Goal: Information Seeking & Learning: Learn about a topic

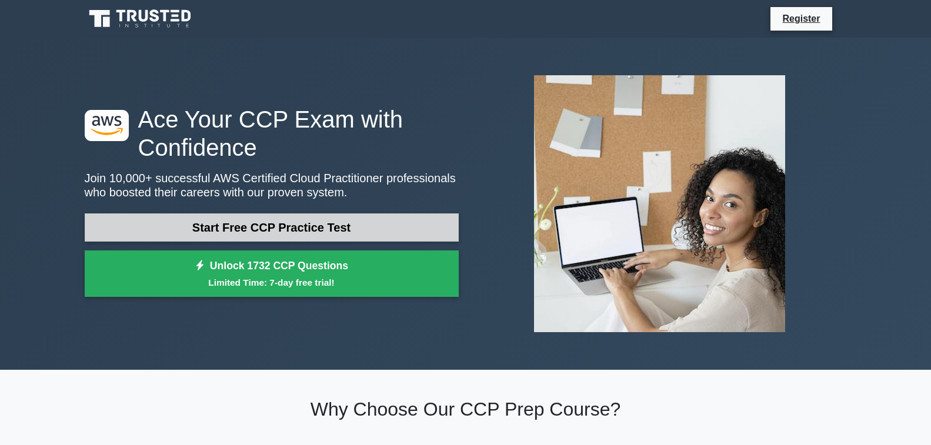
click at [339, 228] on link "Start Free CCP Practice Test" at bounding box center [272, 228] width 374 height 28
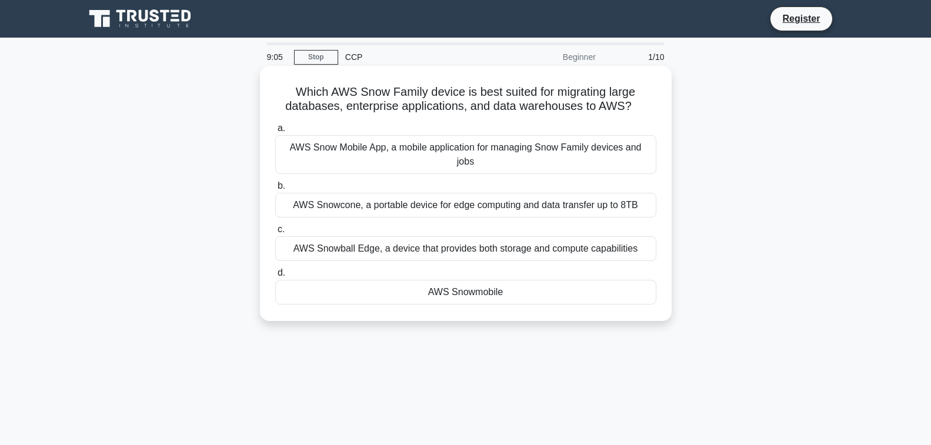
click at [597, 241] on div "AWS Snowball Edge, a device that provides both storage and compute capabilities" at bounding box center [465, 248] width 381 height 25
click at [275, 234] on input "c. AWS Snowball Edge, a device that provides both storage and compute capabilit…" at bounding box center [275, 230] width 0 height 8
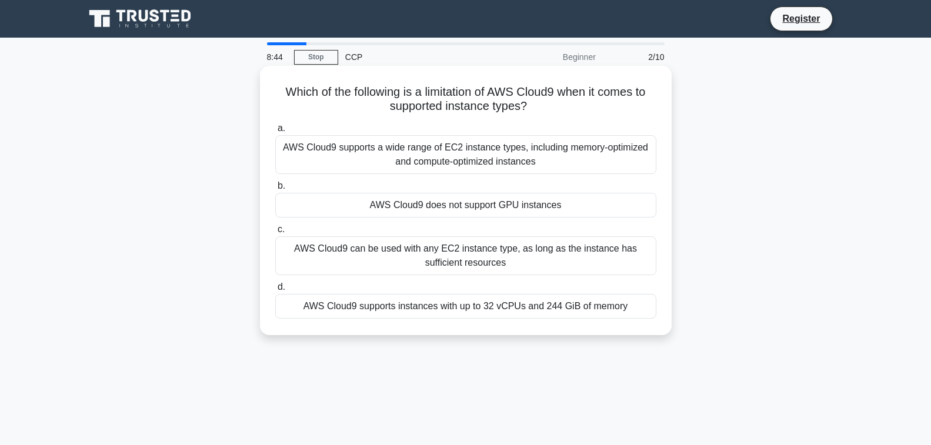
click at [611, 148] on div "AWS Cloud9 supports a wide range of EC2 instance types, including memory-optimi…" at bounding box center [465, 154] width 381 height 39
click at [275, 132] on input "a. AWS Cloud9 supports a wide range of EC2 instance types, including memory-opt…" at bounding box center [275, 129] width 0 height 8
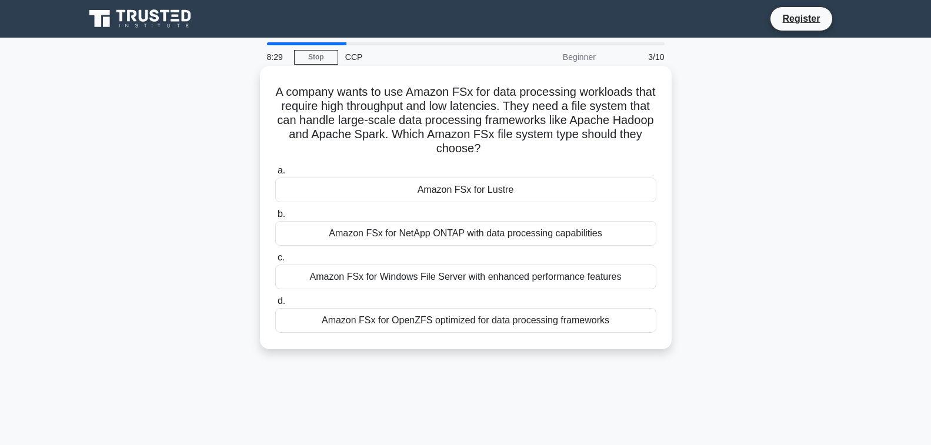
click at [491, 319] on div "Amazon FSx for OpenZFS optimized for data processing frameworks" at bounding box center [465, 320] width 381 height 25
click at [275, 305] on input "d. Amazon FSx for OpenZFS optimized for data processing frameworks" at bounding box center [275, 302] width 0 height 8
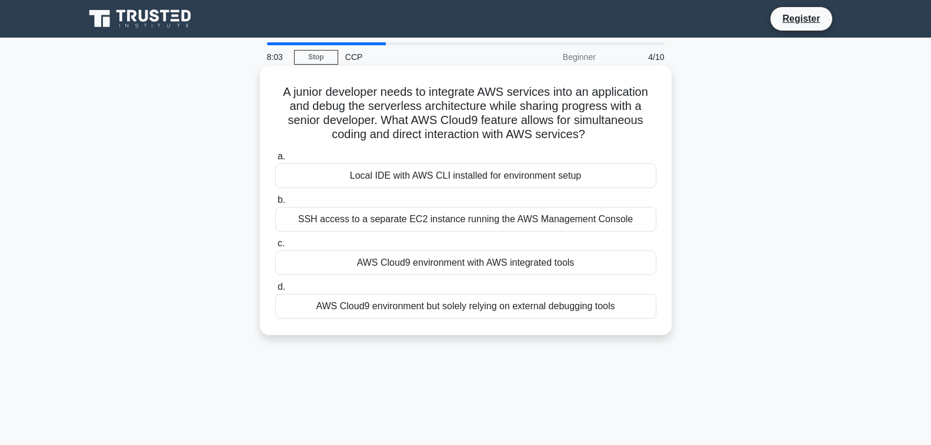
click at [478, 224] on div "SSH access to a separate EC2 instance running the AWS Management Console" at bounding box center [465, 219] width 381 height 25
click at [275, 204] on input "b. SSH access to a separate EC2 instance running the AWS Management Console" at bounding box center [275, 200] width 0 height 8
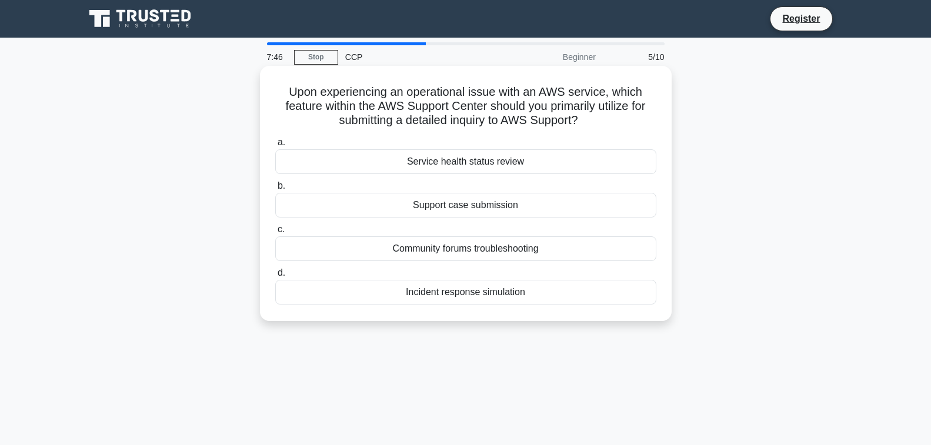
click at [508, 171] on div "Service health status review" at bounding box center [465, 161] width 381 height 25
click at [275, 146] on input "a. Service health status review" at bounding box center [275, 143] width 0 height 8
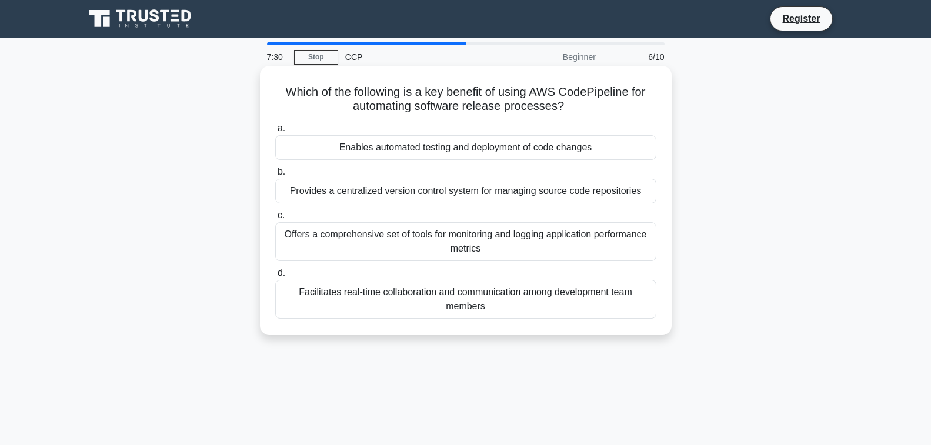
click at [533, 249] on div "Offers a comprehensive set of tools for monitoring and logging application perf…" at bounding box center [465, 241] width 381 height 39
click at [275, 219] on input "c. Offers a comprehensive set of tools for monitoring and logging application p…" at bounding box center [275, 216] width 0 height 8
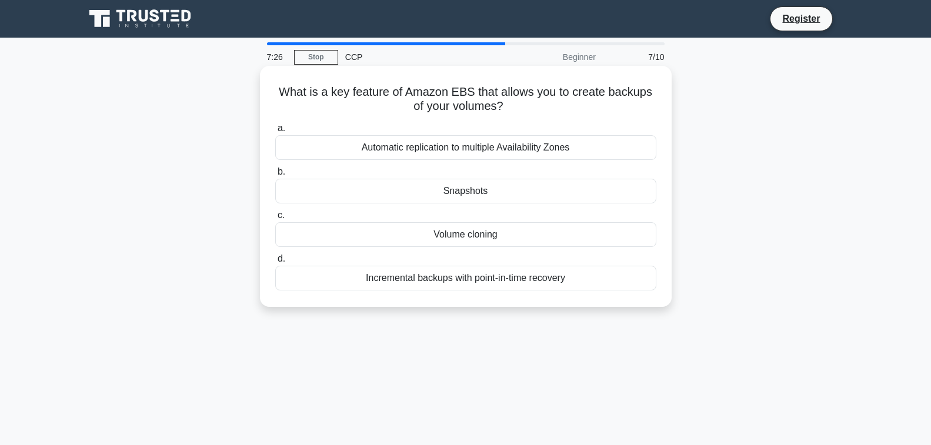
click at [538, 194] on div "Snapshots" at bounding box center [465, 191] width 381 height 25
click at [275, 176] on input "b. Snapshots" at bounding box center [275, 172] width 0 height 8
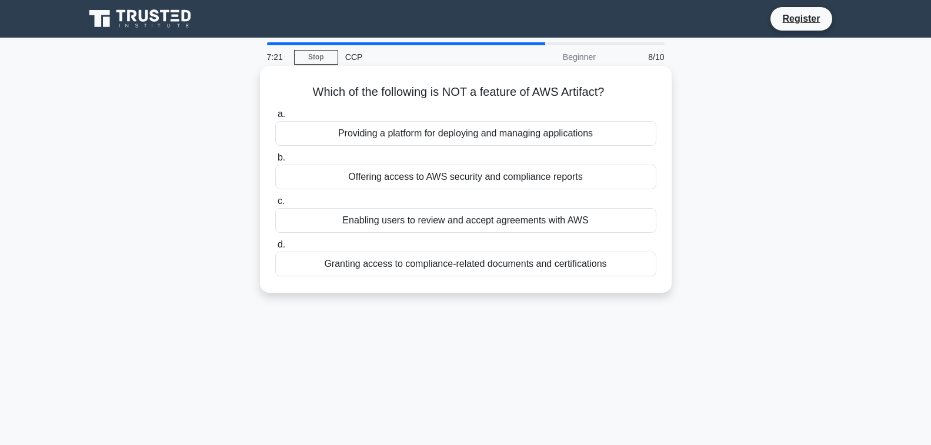
click at [550, 224] on div "Enabling users to review and accept agreements with AWS" at bounding box center [465, 220] width 381 height 25
click at [275, 205] on input "c. Enabling users to review and accept agreements with AWS" at bounding box center [275, 202] width 0 height 8
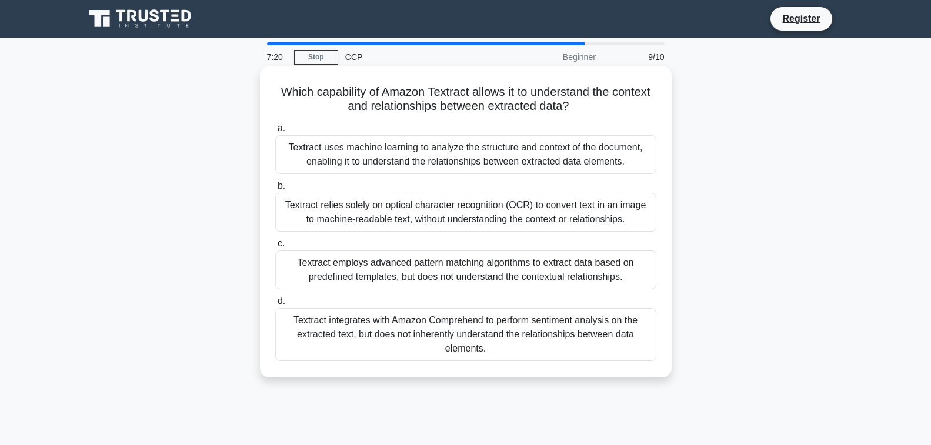
click at [550, 219] on div "Textract relies solely on optical character recognition (OCR) to convert text i…" at bounding box center [465, 212] width 381 height 39
click at [275, 190] on input "b. Textract relies solely on optical character recognition (OCR) to convert tex…" at bounding box center [275, 186] width 0 height 8
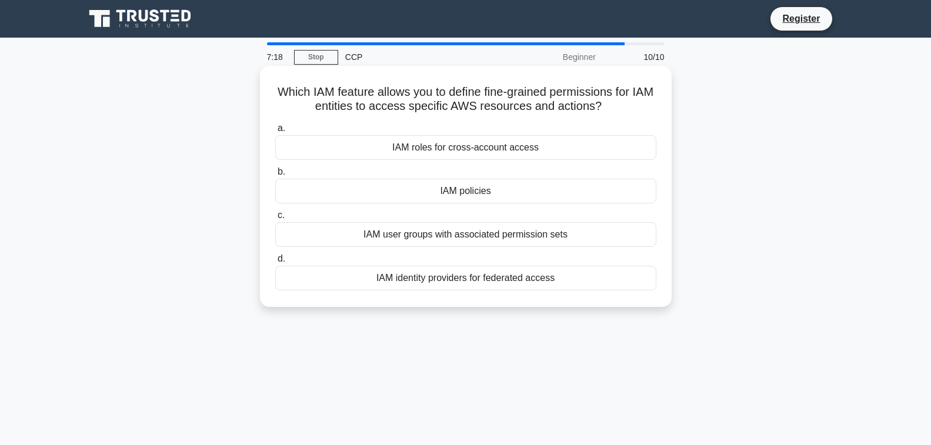
click at [535, 153] on div "IAM roles for cross-account access" at bounding box center [465, 147] width 381 height 25
click at [275, 132] on input "a. IAM roles for cross-account access" at bounding box center [275, 129] width 0 height 8
